Goal: Task Accomplishment & Management: Manage account settings

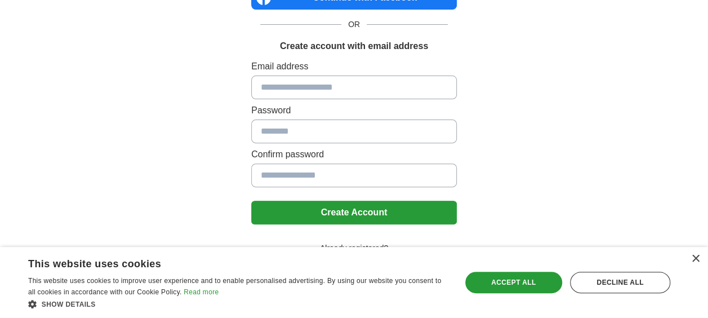
scroll to position [132, 0]
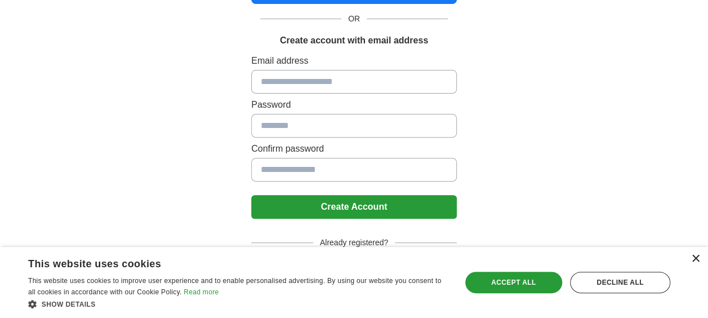
click at [698, 257] on div "×" at bounding box center [695, 258] width 8 height 8
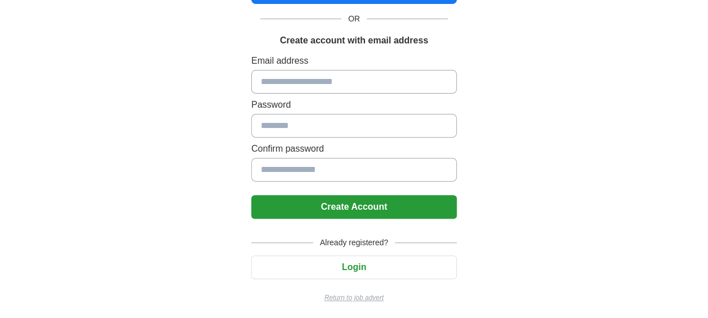
click at [364, 267] on button "Login" at bounding box center [354, 267] width 206 height 24
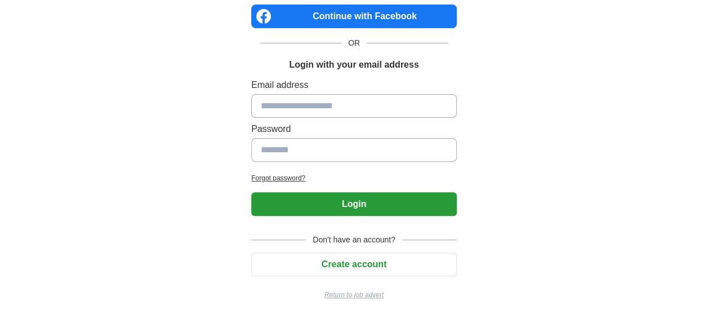
scroll to position [105, 0]
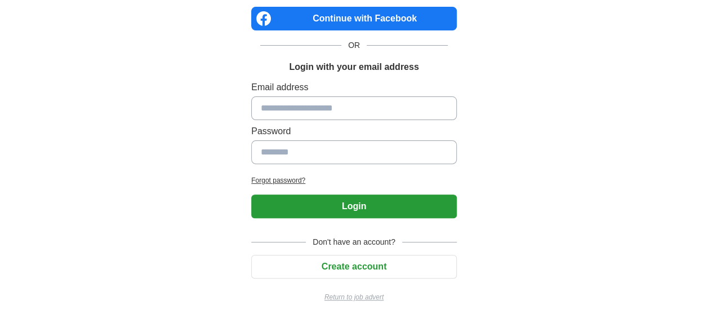
drag, startPoint x: 273, startPoint y: 89, endPoint x: 288, endPoint y: 99, distance: 17.8
click at [273, 90] on label "Email address" at bounding box center [354, 88] width 206 height 14
click at [305, 105] on input at bounding box center [354, 108] width 206 height 24
type input "**********"
click at [275, 154] on input at bounding box center [354, 152] width 206 height 24
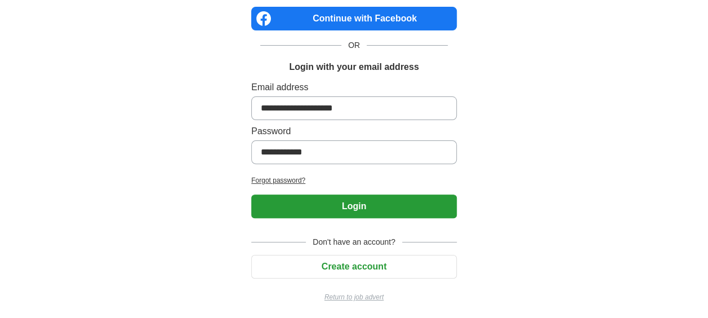
type input "**********"
click at [251, 194] on button "Login" at bounding box center [354, 206] width 206 height 24
